Goal: Find specific page/section: Find specific page/section

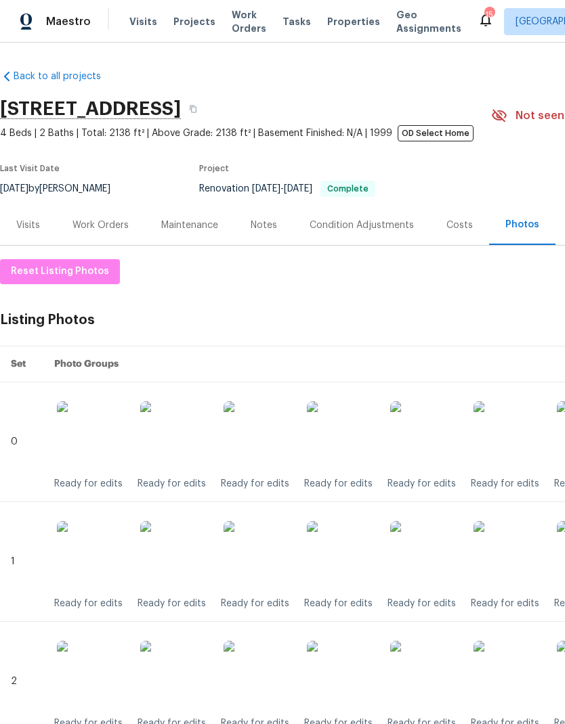
click at [31, 77] on link "Back to all projects" at bounding box center [65, 77] width 130 height 14
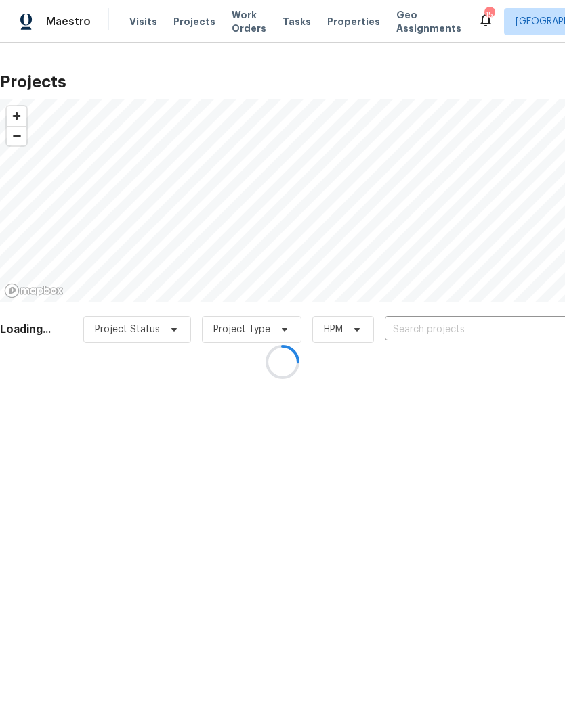
click at [481, 324] on div at bounding box center [282, 362] width 565 height 724
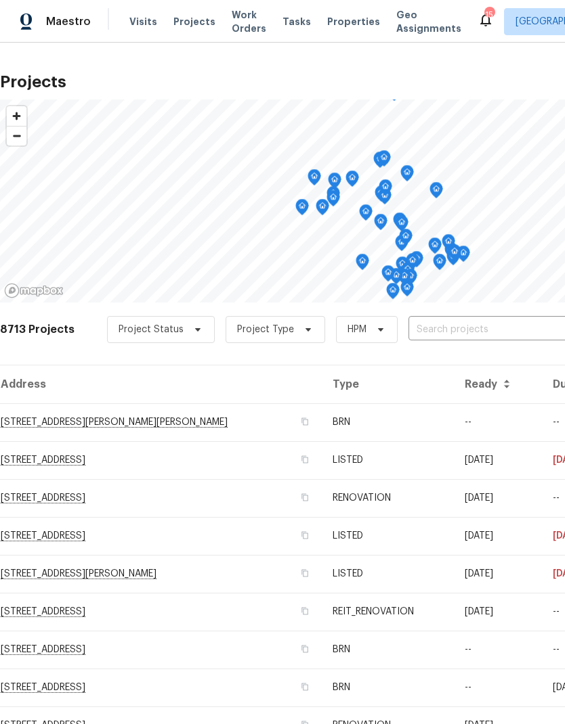
click at [484, 328] on input "text" at bounding box center [485, 330] width 155 height 21
type input "24 bell"
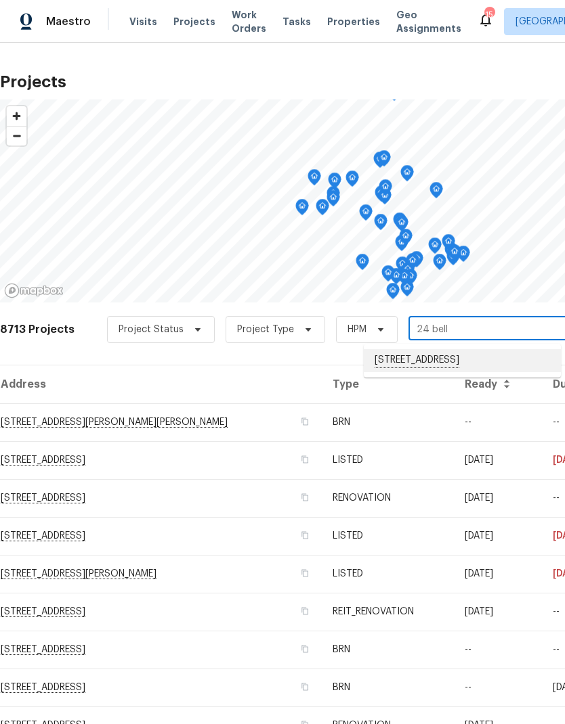
click at [499, 372] on li "[STREET_ADDRESS]" at bounding box center [462, 360] width 197 height 23
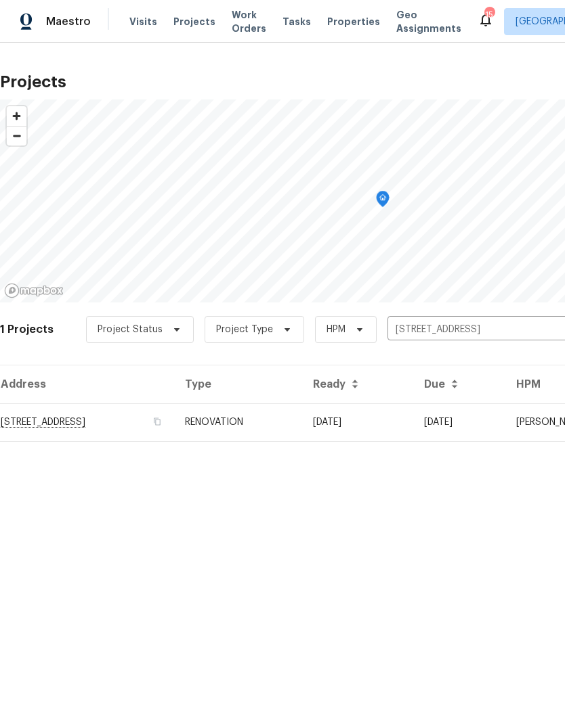
click at [480, 433] on td "[DATE]" at bounding box center [459, 422] width 92 height 38
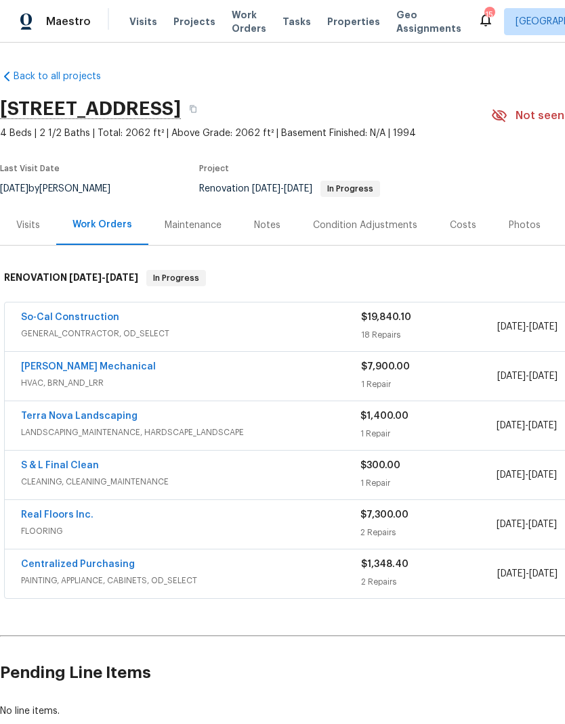
click at [376, 232] on div "Condition Adjustments" at bounding box center [365, 226] width 104 height 14
